Goal: Task Accomplishment & Management: Use online tool/utility

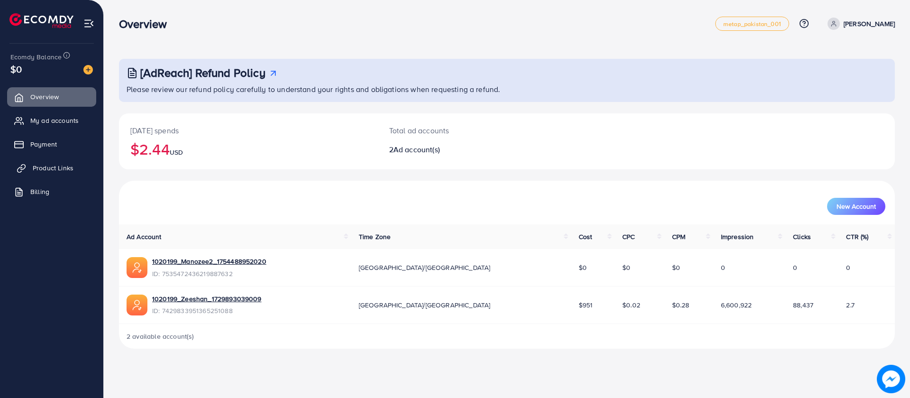
click at [71, 164] on span "Product Links" at bounding box center [53, 167] width 41 height 9
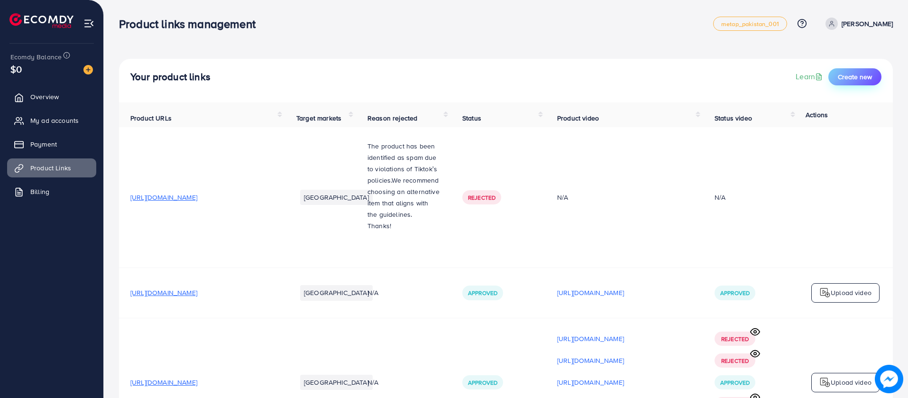
click at [845, 80] on span "Create new" at bounding box center [854, 76] width 34 height 9
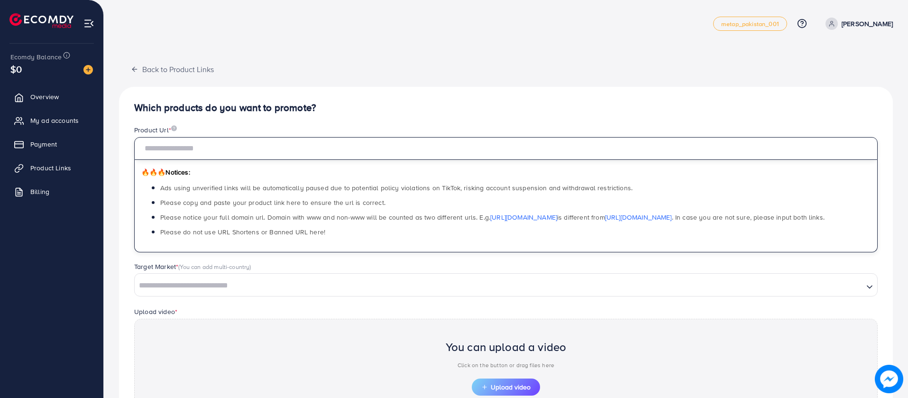
click at [637, 140] on input "text" at bounding box center [505, 148] width 743 height 23
paste input "**********"
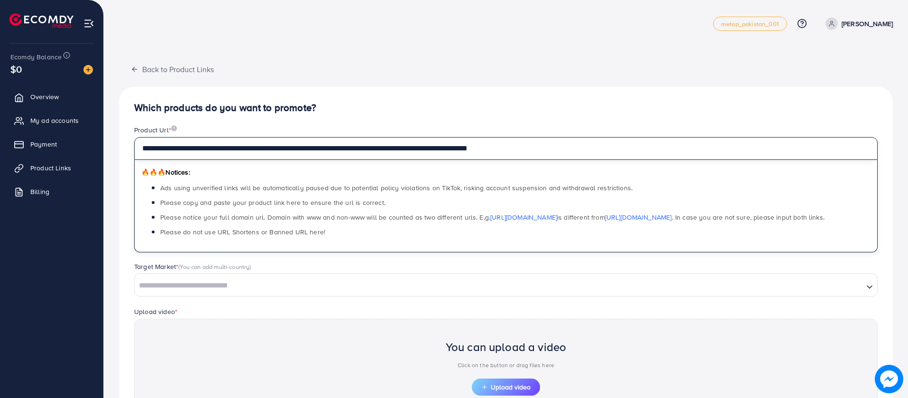
type input "**********"
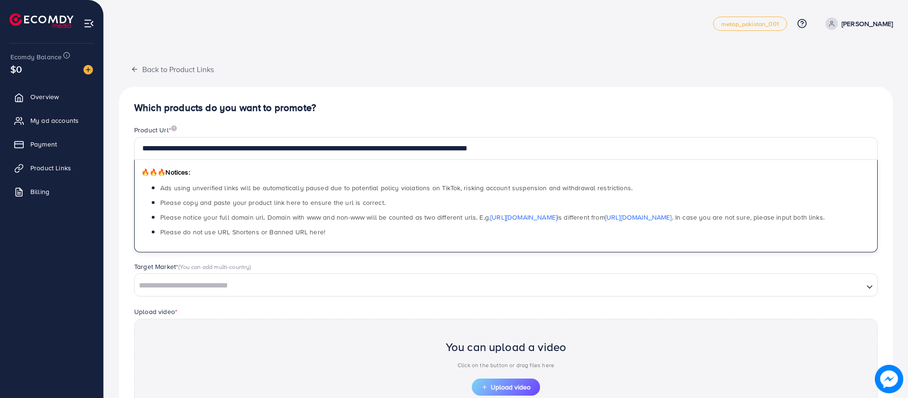
click at [532, 283] on input "Search for option" at bounding box center [499, 285] width 727 height 15
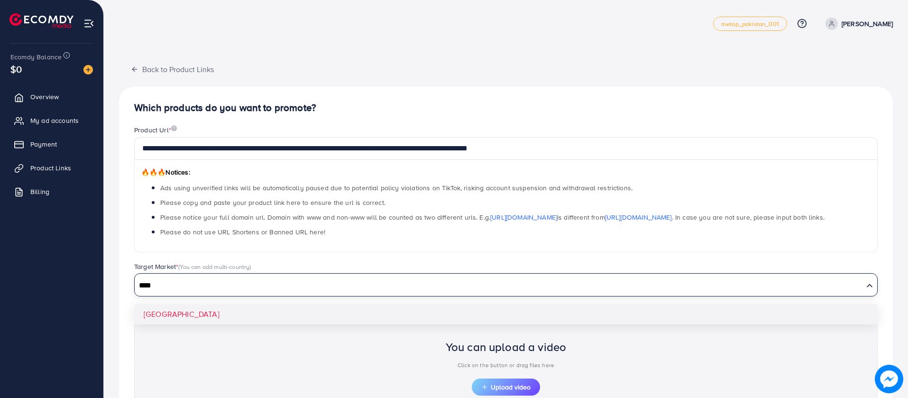
type input "****"
click at [529, 315] on div "**********" at bounding box center [506, 286] width 774 height 398
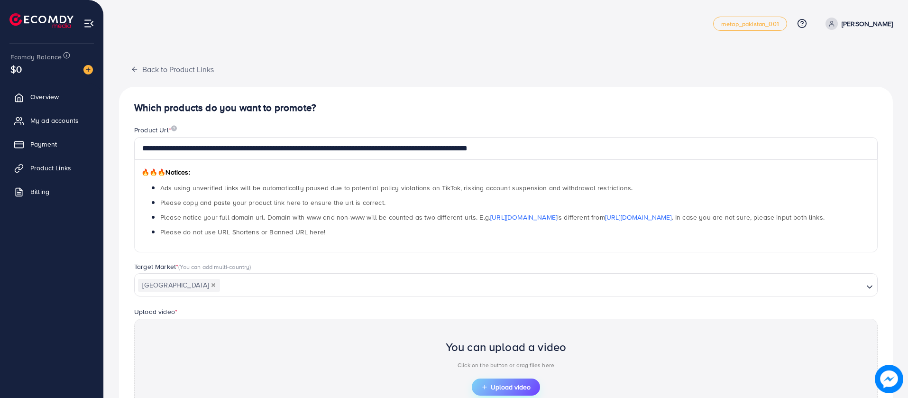
click at [515, 388] on span "Upload video" at bounding box center [505, 386] width 49 height 7
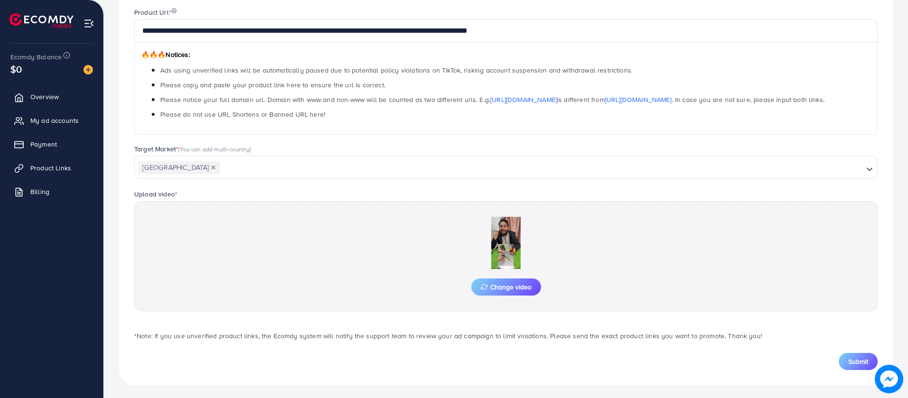
scroll to position [120, 0]
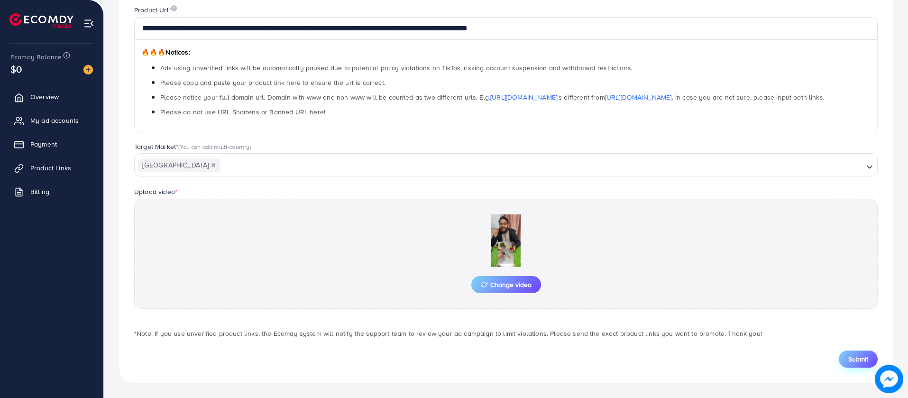
click at [844, 356] on button "Submit" at bounding box center [857, 358] width 39 height 17
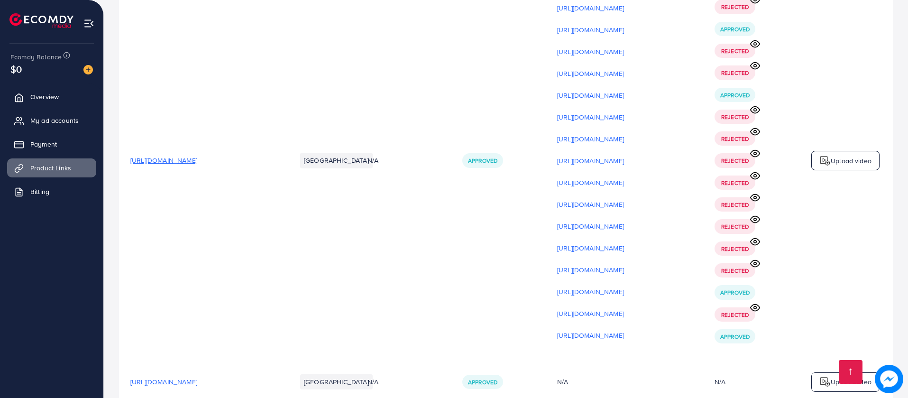
scroll to position [8538, 0]
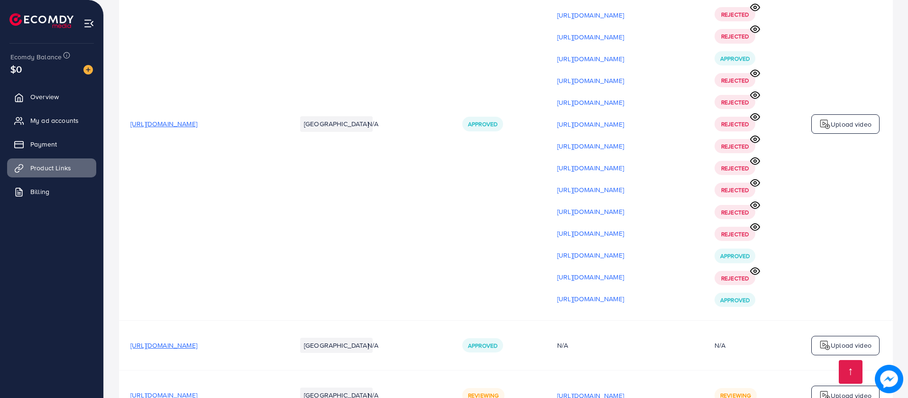
click at [840, 390] on p "Upload video" at bounding box center [850, 395] width 41 height 11
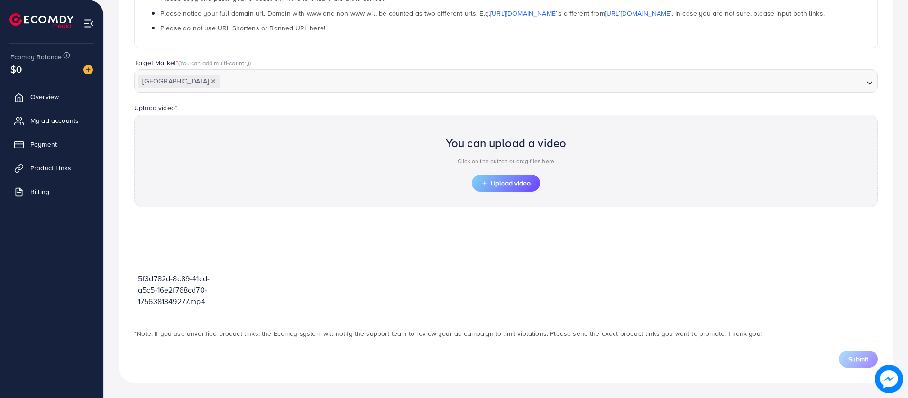
scroll to position [204, 0]
click at [517, 180] on span "Upload video" at bounding box center [505, 183] width 49 height 7
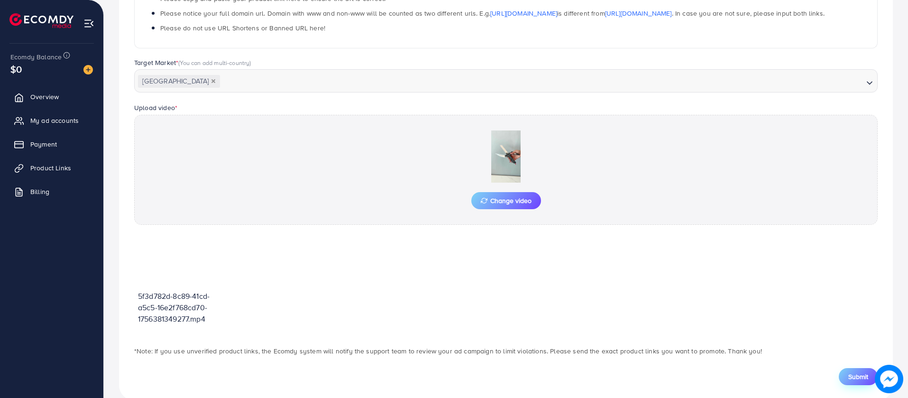
click at [855, 377] on span "Submit" at bounding box center [858, 376] width 20 height 9
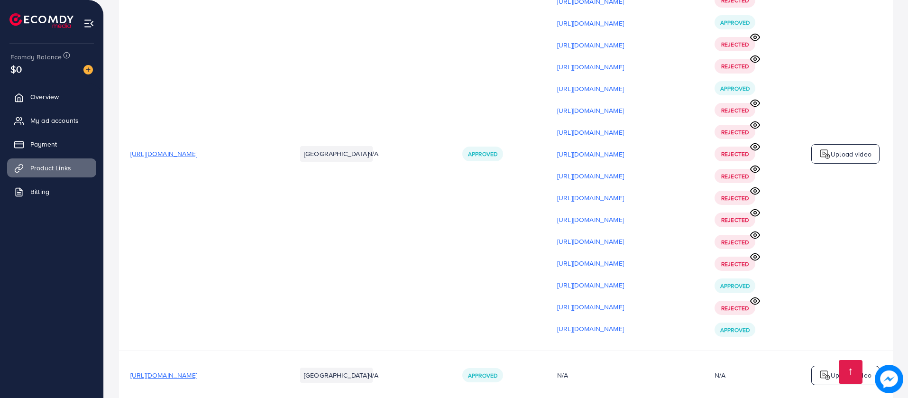
scroll to position [8551, 0]
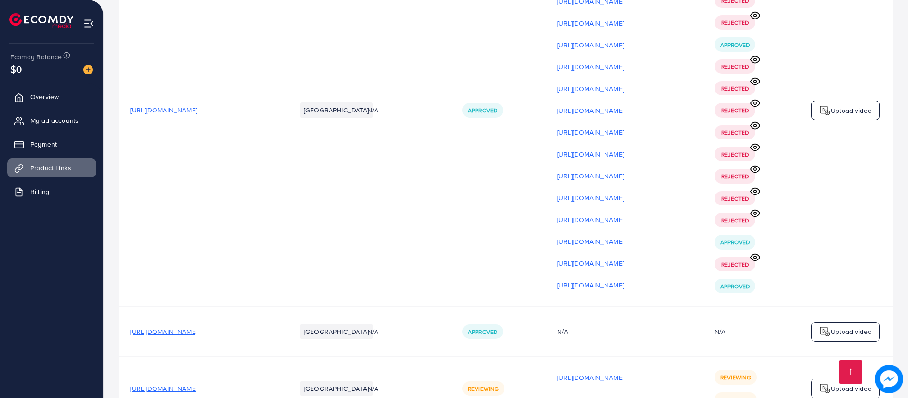
click at [835, 382] on p "Upload video" at bounding box center [850, 387] width 41 height 11
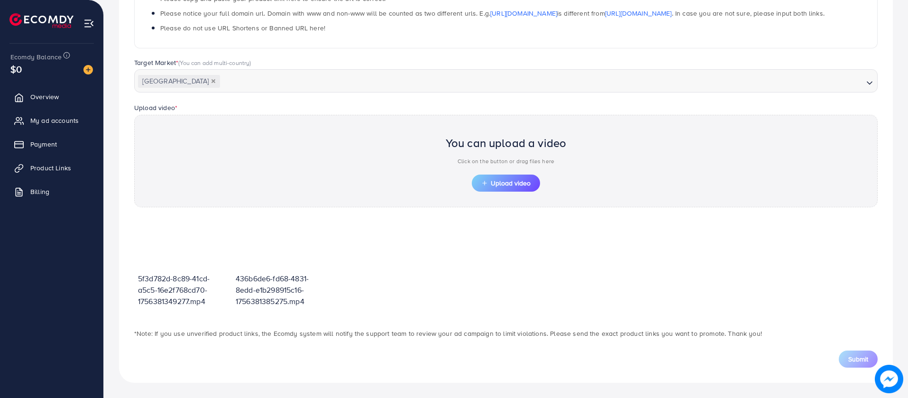
scroll to position [204, 0]
click at [521, 182] on span "Upload video" at bounding box center [505, 183] width 49 height 7
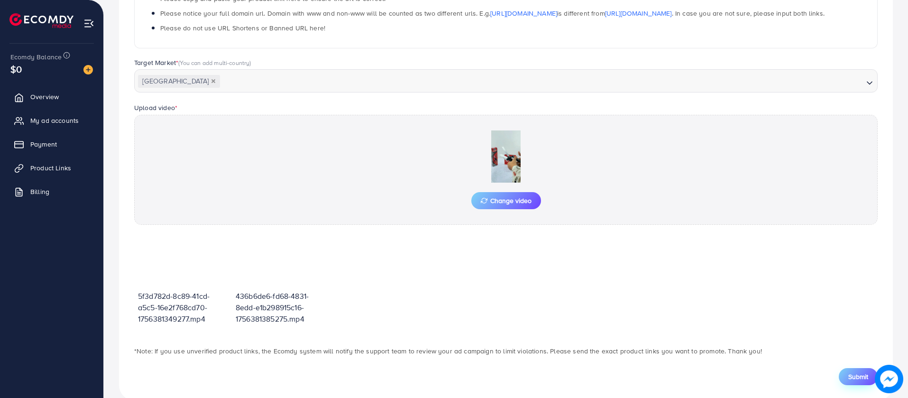
click at [848, 374] on span "Submit" at bounding box center [858, 376] width 20 height 9
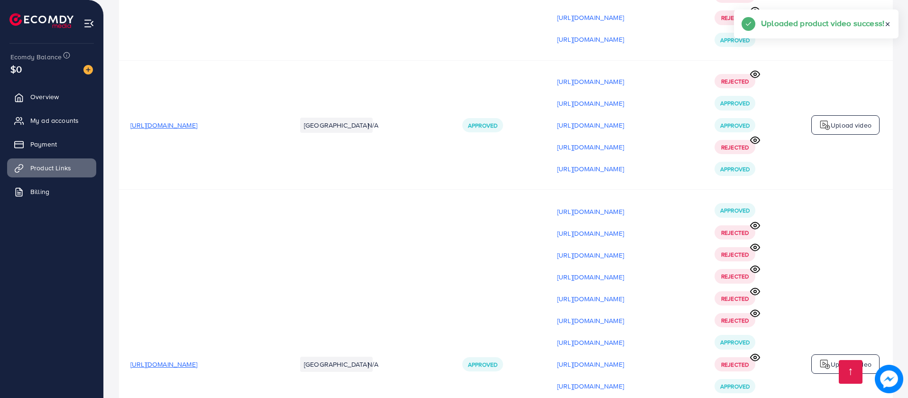
scroll to position [4649, 0]
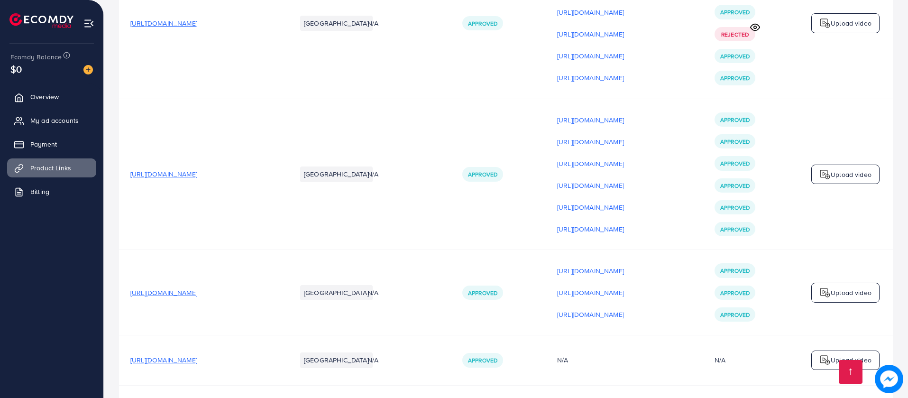
drag, startPoint x: 795, startPoint y: 323, endPoint x: 791, endPoint y: 340, distance: 17.7
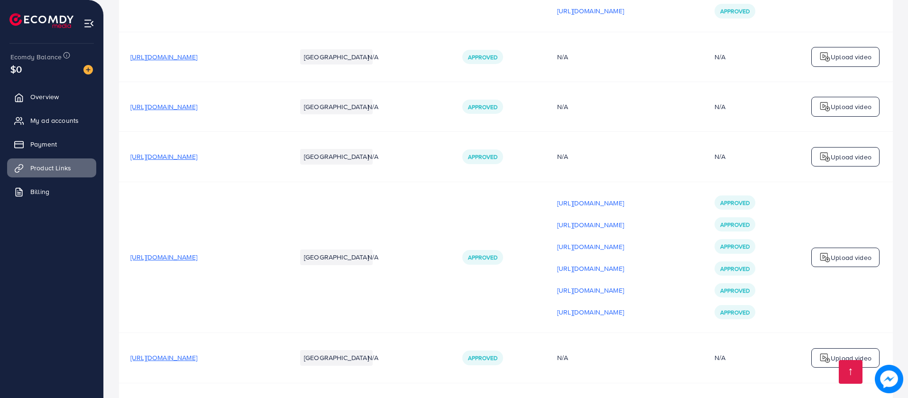
scroll to position [8573, 0]
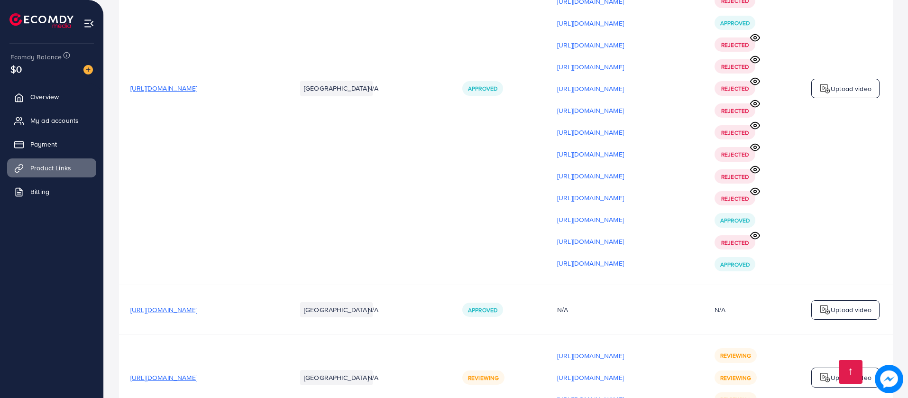
click at [826, 367] on div "Upload video" at bounding box center [845, 377] width 68 height 20
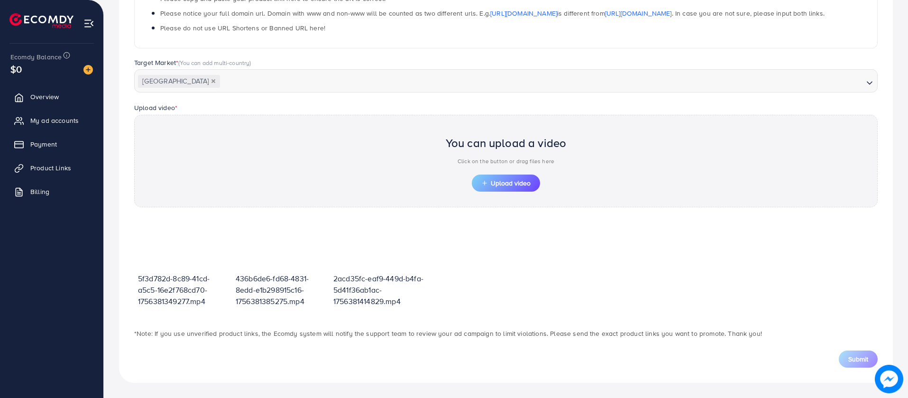
scroll to position [204, 0]
click at [505, 186] on span "Upload video" at bounding box center [505, 183] width 49 height 7
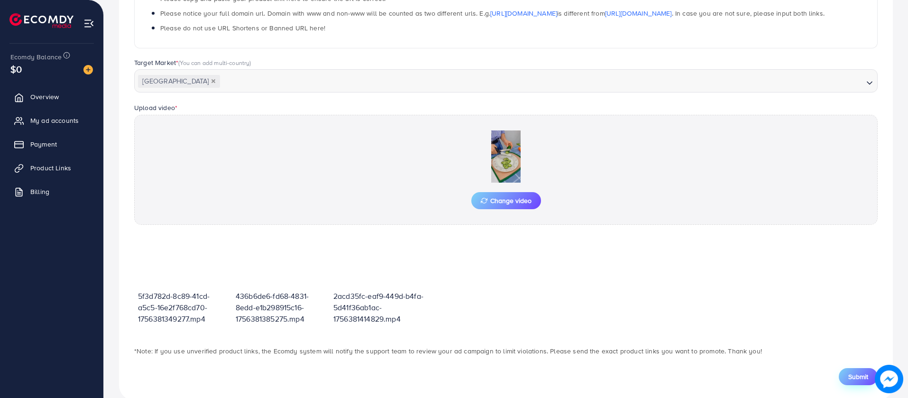
click at [857, 372] on span "Submit" at bounding box center [858, 376] width 20 height 9
